Goal: Task Accomplishment & Management: Manage account settings

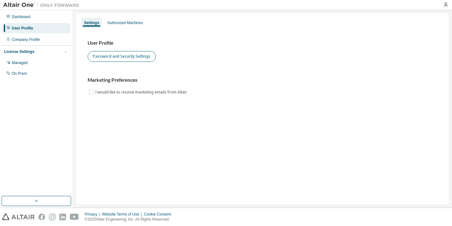
click at [108, 56] on button "Password and Security Settings" at bounding box center [122, 56] width 68 height 11
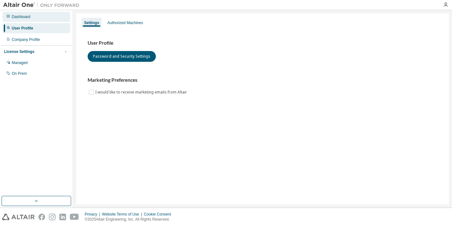
click at [25, 21] on div "Dashboard" at bounding box center [37, 17] width 68 height 10
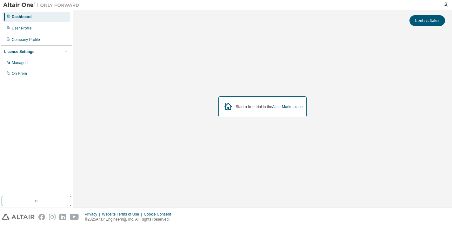
click at [57, 19] on div "Dashboard" at bounding box center [37, 17] width 68 height 10
click at [235, 112] on div "Start a free trial in the Altair Marketplace" at bounding box center [262, 106] width 89 height 21
click at [443, 4] on icon "button" at bounding box center [445, 4] width 5 height 5
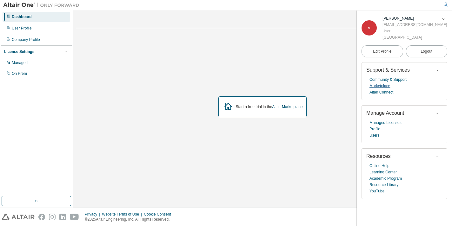
click at [387, 83] on link "Marketplace" at bounding box center [379, 86] width 21 height 6
